Goal: Task Accomplishment & Management: Complete application form

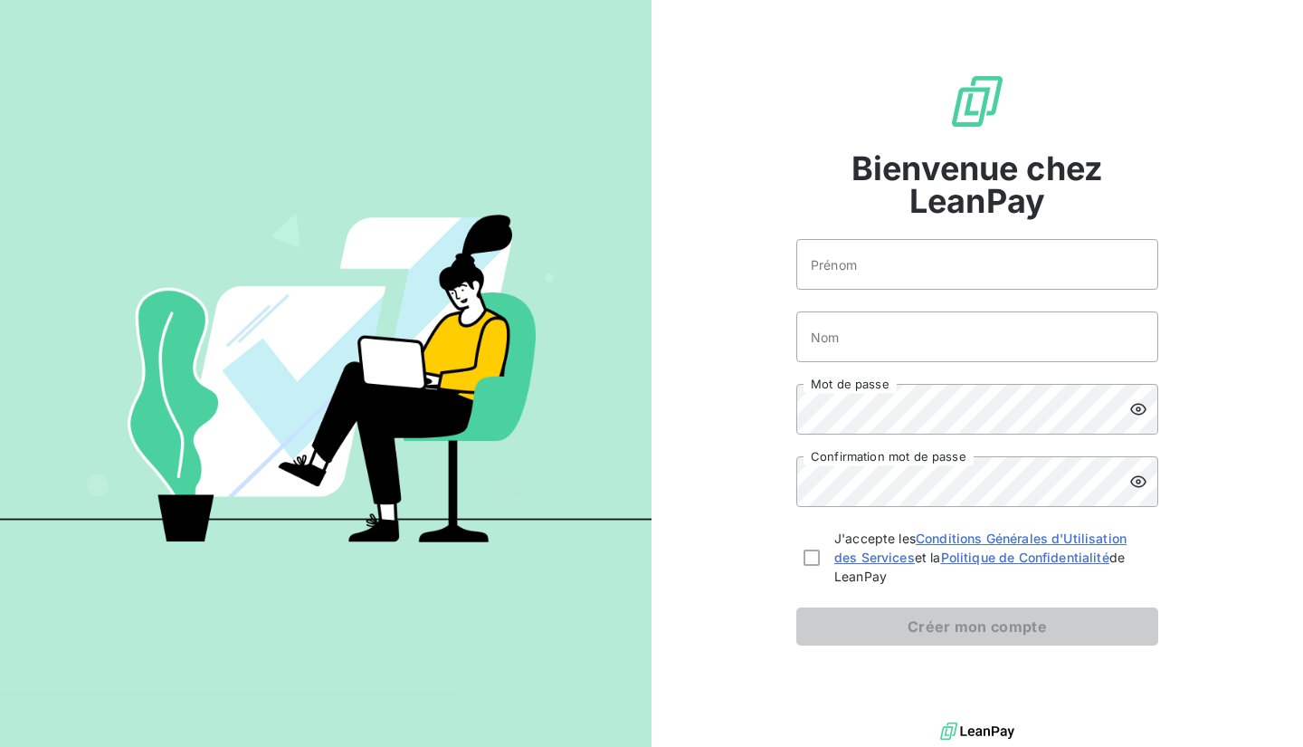
scroll to position [5, 0]
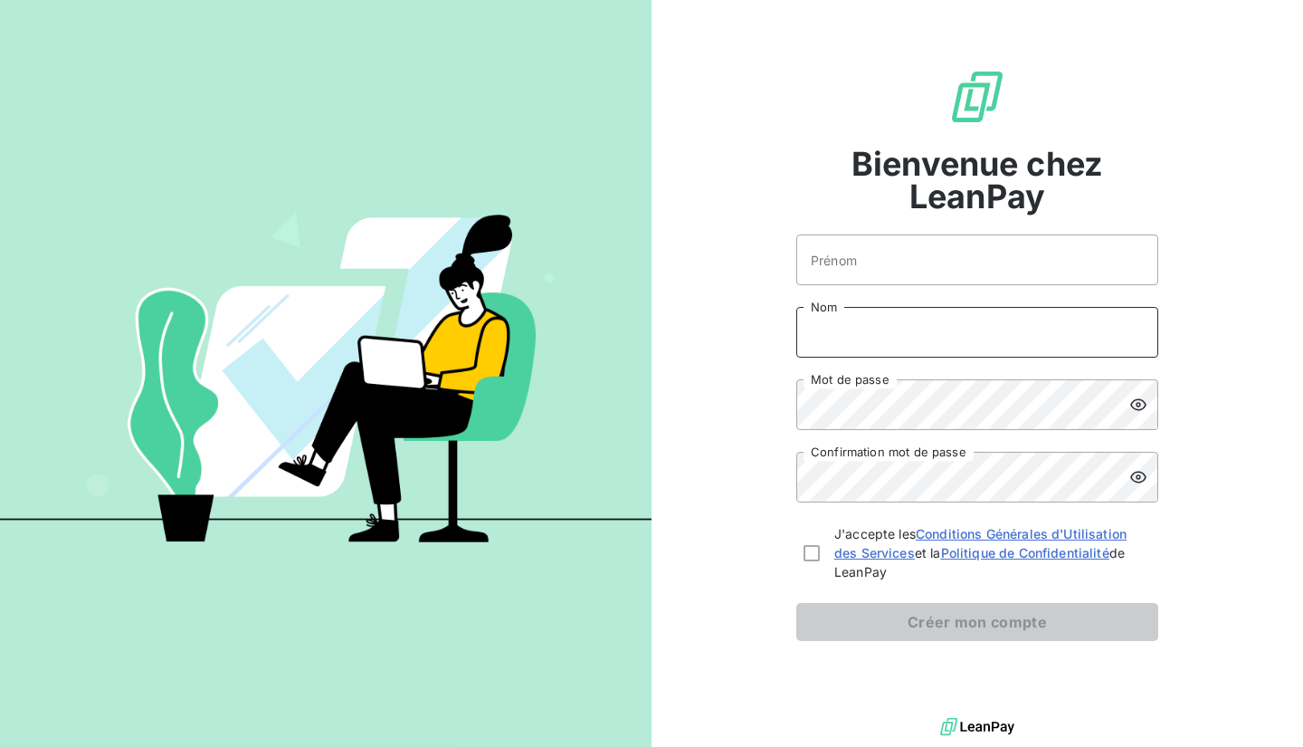
type input "[EMAIL_ADDRESS][DOMAIN_NAME]"
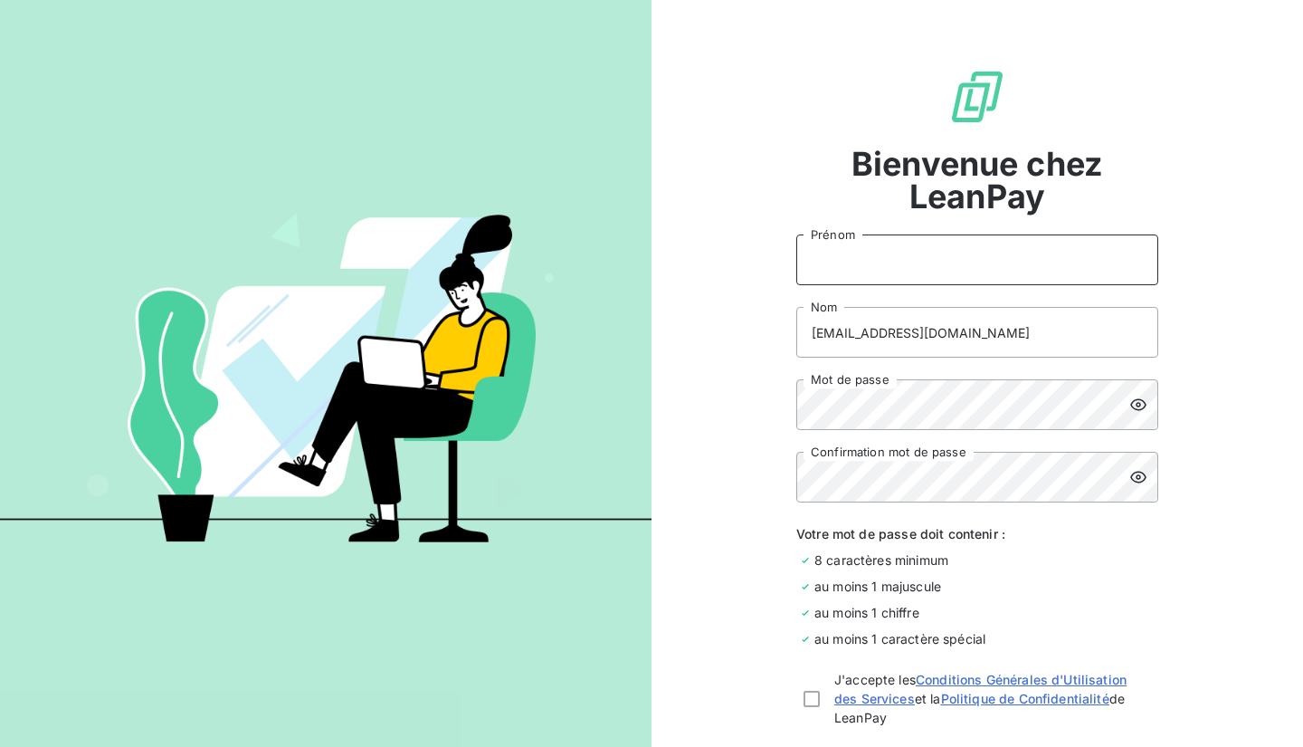
click at [907, 262] on input "Prénom" at bounding box center [977, 259] width 362 height 51
type input "Larissa"
click at [850, 329] on input "[EMAIL_ADDRESS][DOMAIN_NAME]" at bounding box center [977, 332] width 362 height 51
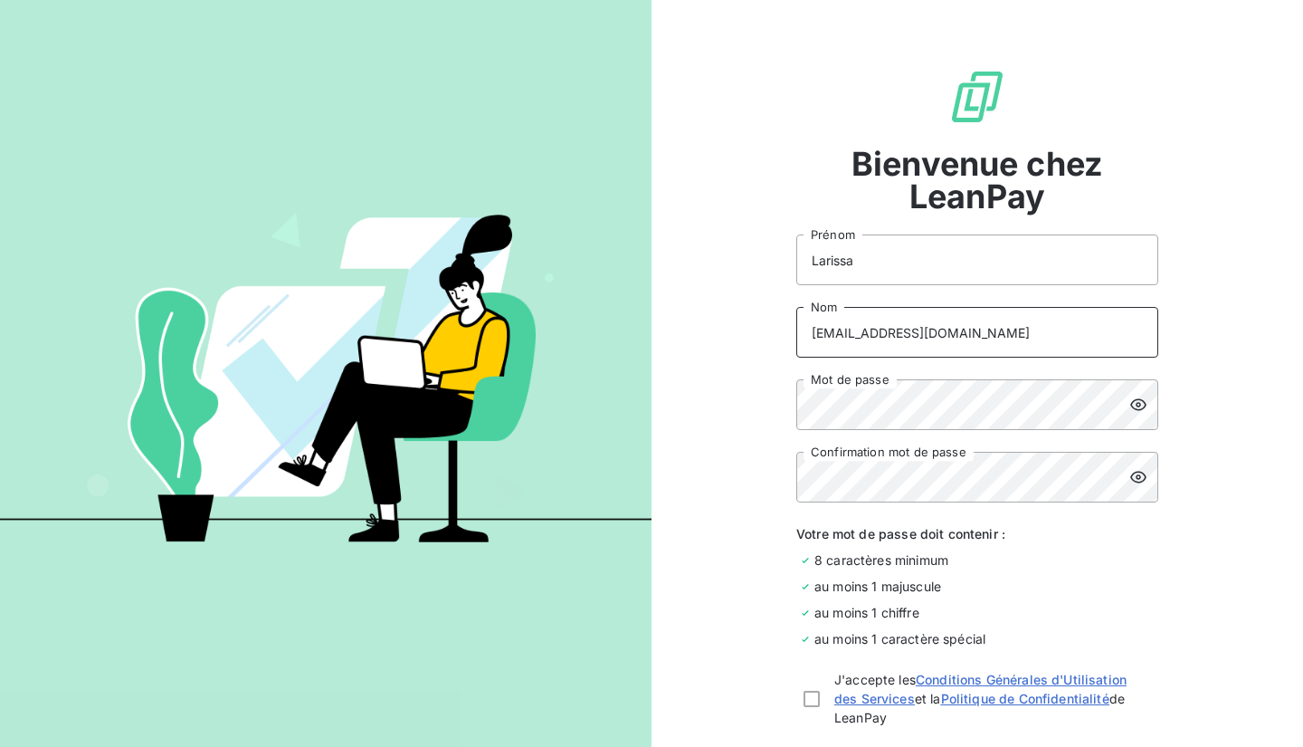
type input "A"
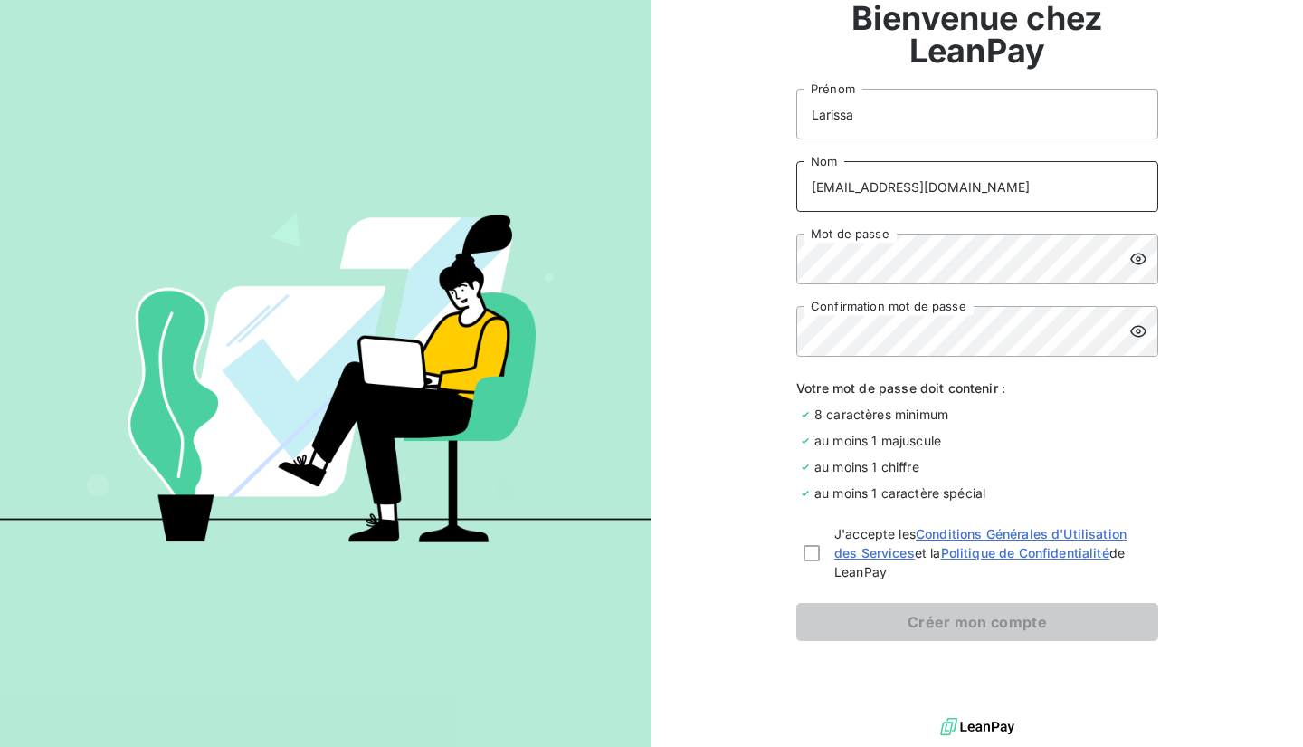
click at [896, 175] on input "[EMAIL_ADDRESS][DOMAIN_NAME]" at bounding box center [977, 186] width 362 height 51
type input "RAFALIMANANA"
click at [811, 556] on div at bounding box center [812, 553] width 16 height 16
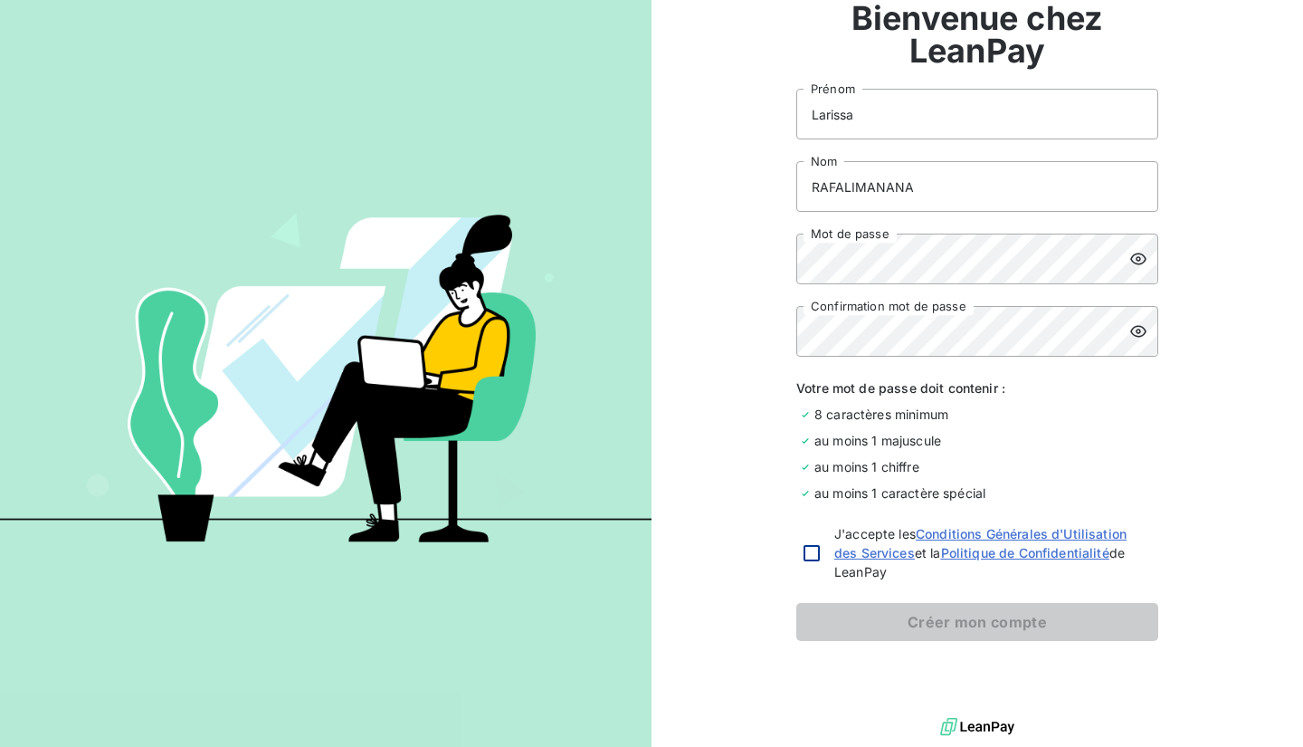
checkbox input "true"
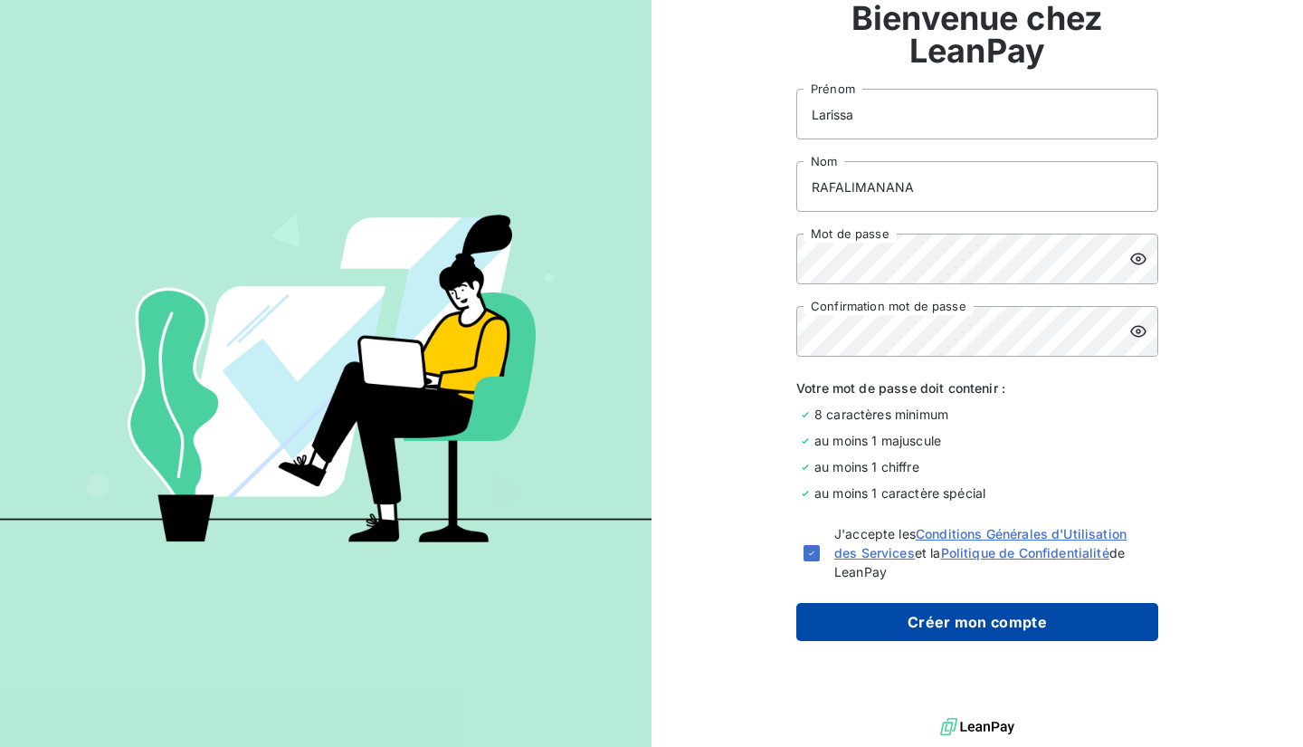
click at [872, 622] on button "Créer mon compte" at bounding box center [977, 622] width 362 height 38
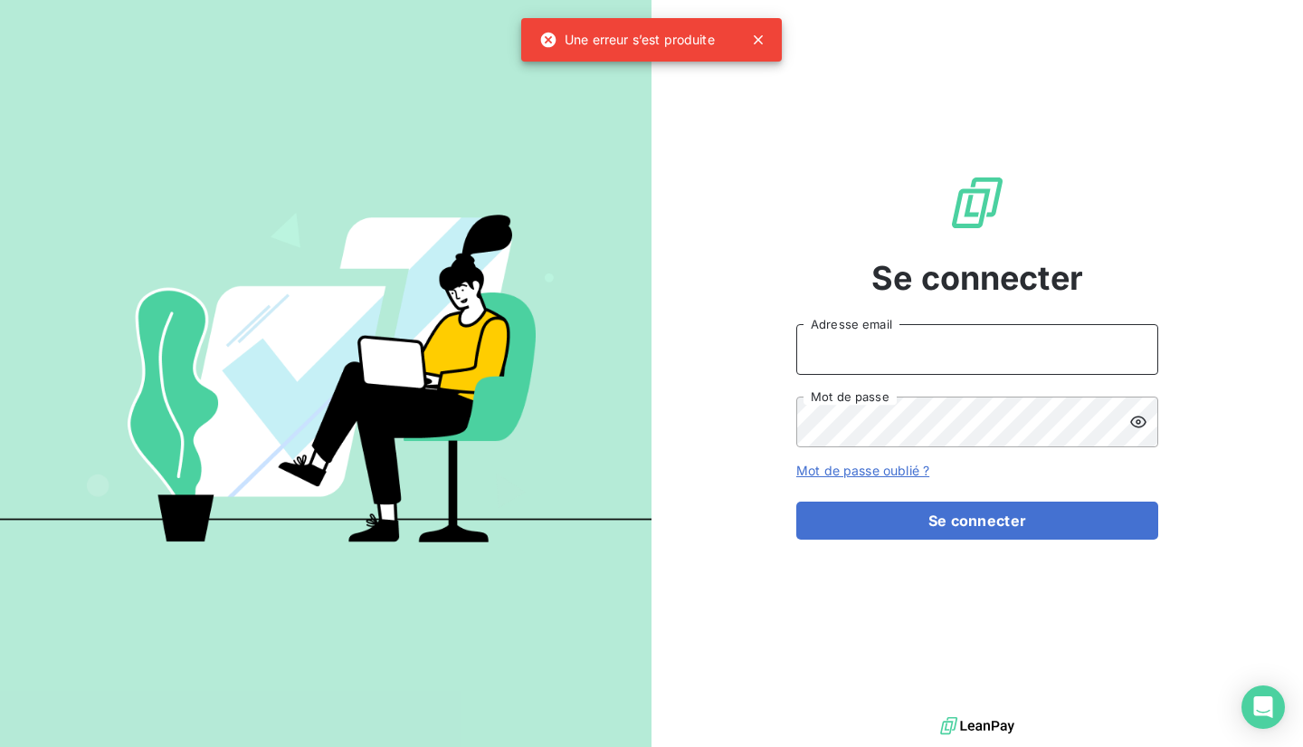
type input "[EMAIL_ADDRESS][DOMAIN_NAME]"
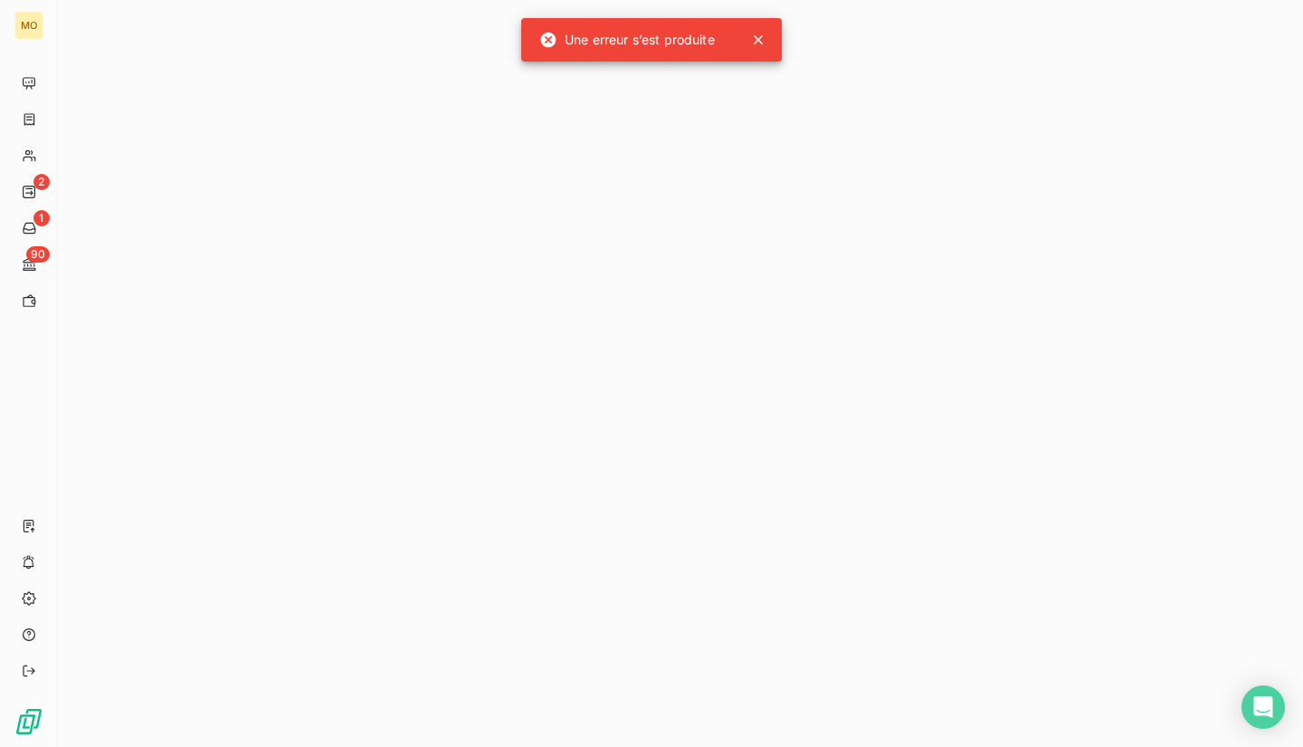
click at [762, 39] on icon at bounding box center [758, 40] width 18 height 18
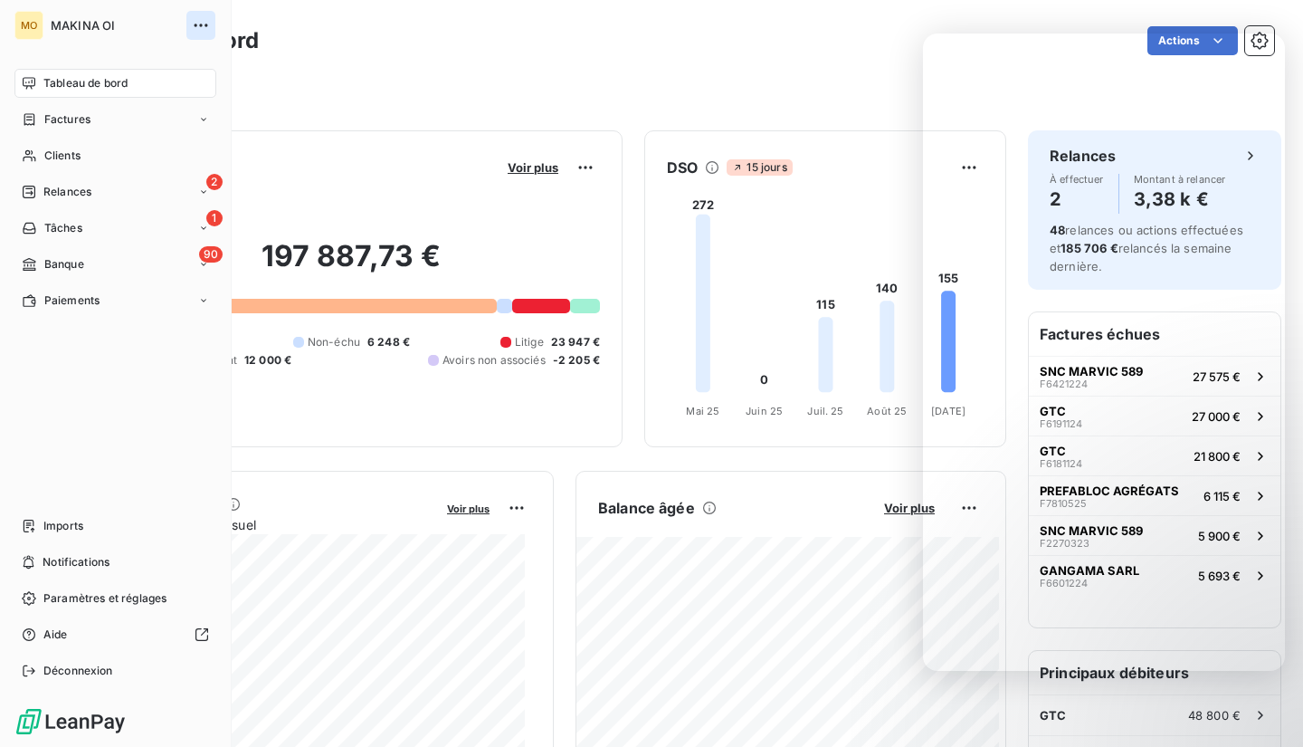
click at [195, 17] on icon "button" at bounding box center [201, 25] width 18 height 18
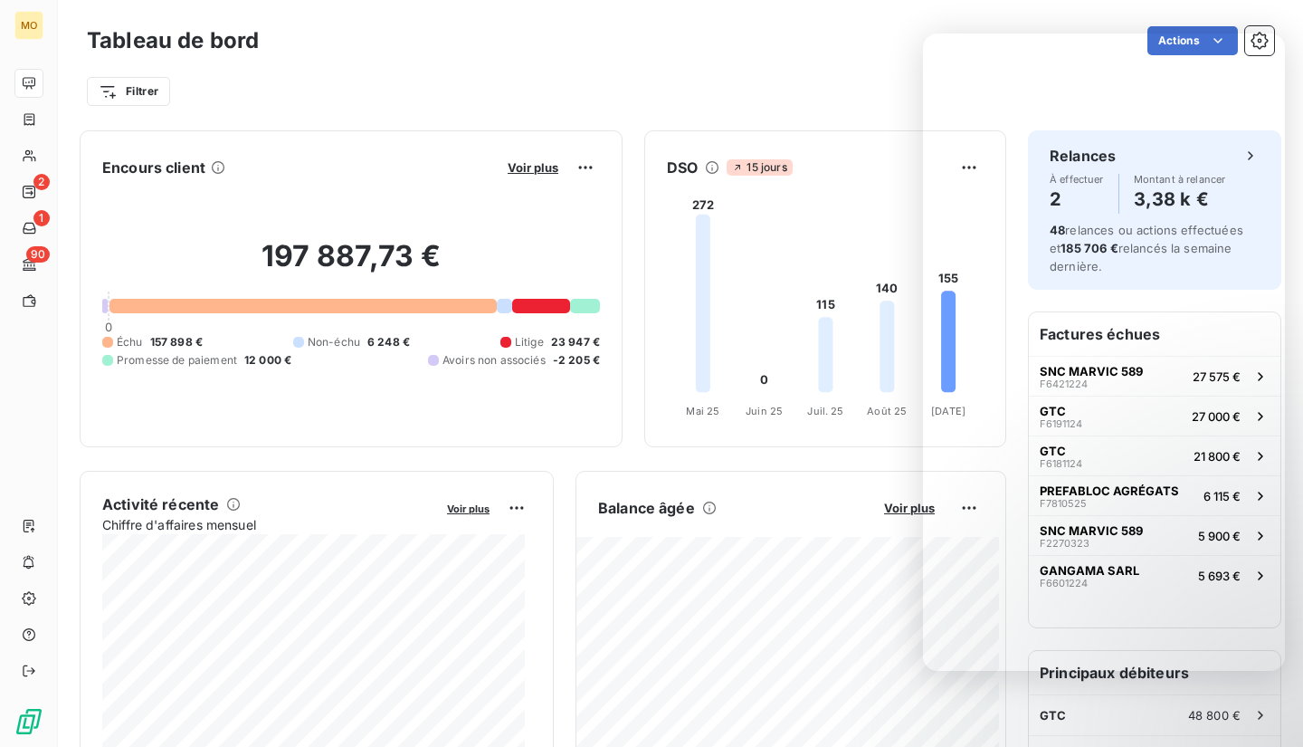
click at [767, 73] on div "Filtrer" at bounding box center [680, 84] width 1187 height 49
